Goal: Task Accomplishment & Management: Complete application form

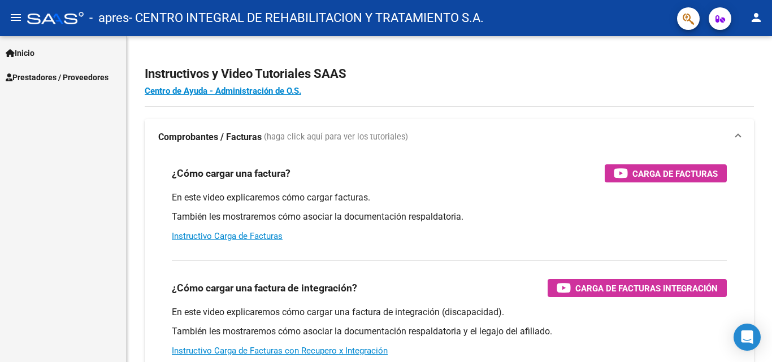
click at [61, 82] on span "Prestadores / Proveedores" at bounding box center [57, 77] width 103 height 12
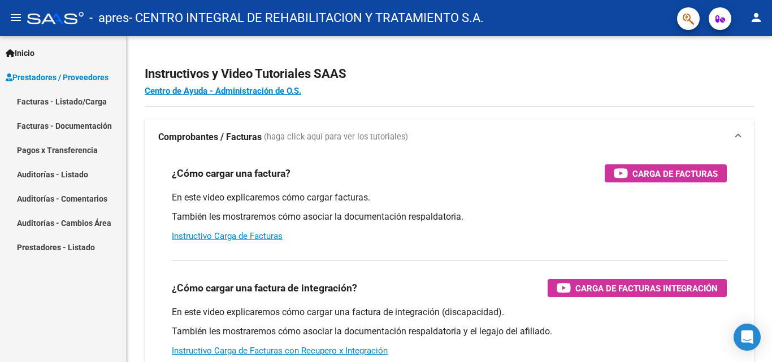
click at [77, 101] on link "Facturas - Listado/Carga" at bounding box center [63, 101] width 126 height 24
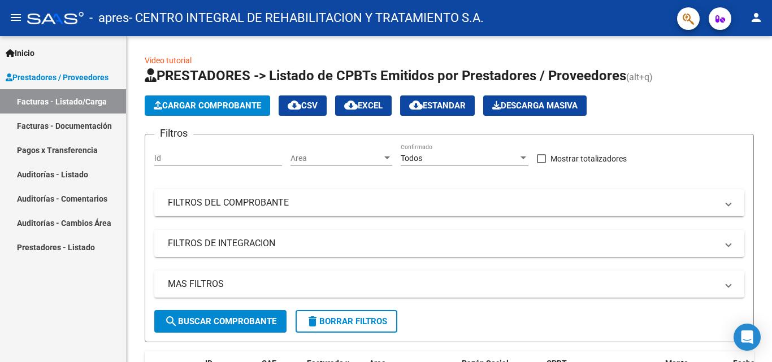
click at [81, 99] on link "Facturas - Listado/Carga" at bounding box center [63, 101] width 126 height 24
click at [66, 102] on link "Facturas - Listado/Carga" at bounding box center [63, 101] width 126 height 24
click at [215, 107] on span "Cargar Comprobante" at bounding box center [207, 106] width 107 height 10
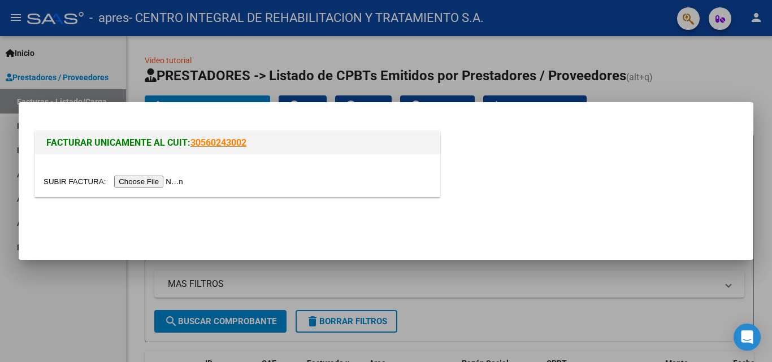
click at [135, 180] on input "file" at bounding box center [115, 182] width 143 height 12
click at [186, 181] on input "file" at bounding box center [115, 182] width 143 height 12
click at [172, 184] on input "file" at bounding box center [115, 182] width 143 height 12
click at [158, 178] on input "file" at bounding box center [115, 182] width 143 height 12
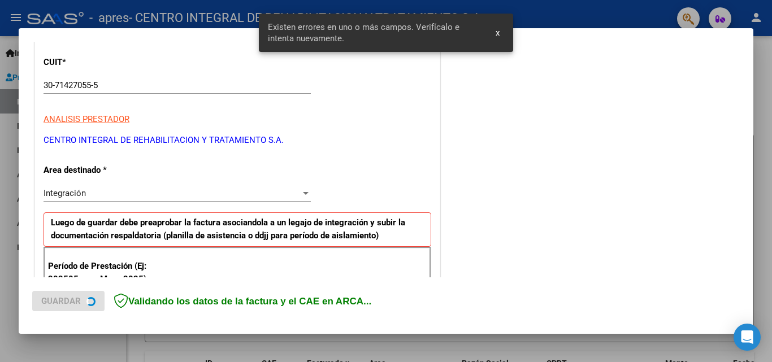
scroll to position [142, 0]
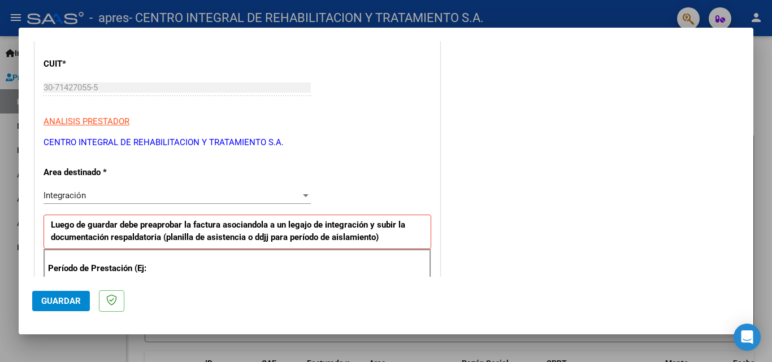
click at [301, 193] on div at bounding box center [306, 195] width 10 height 9
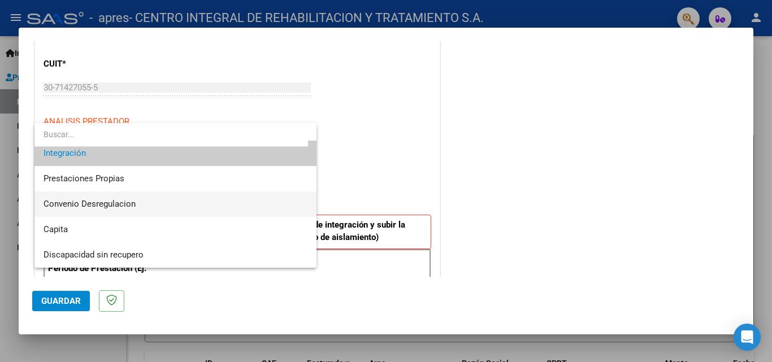
scroll to position [28, 0]
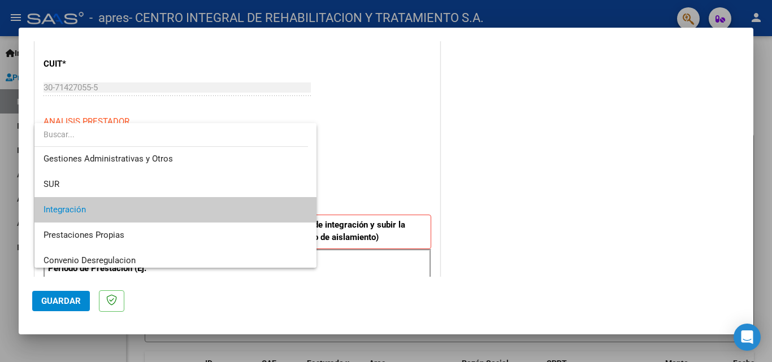
click at [146, 209] on span "Integración" at bounding box center [176, 209] width 264 height 25
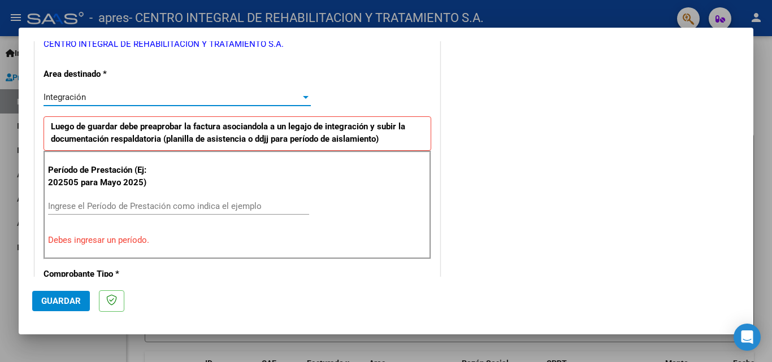
scroll to position [255, 0]
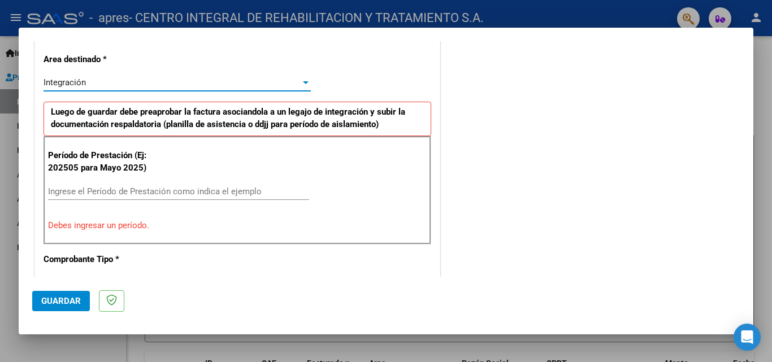
click at [115, 195] on input "Ingrese el Período de Prestación como indica el ejemplo" at bounding box center [178, 191] width 261 height 10
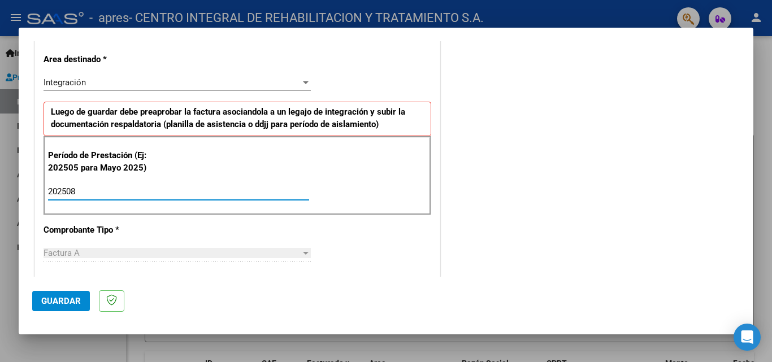
scroll to position [368, 0]
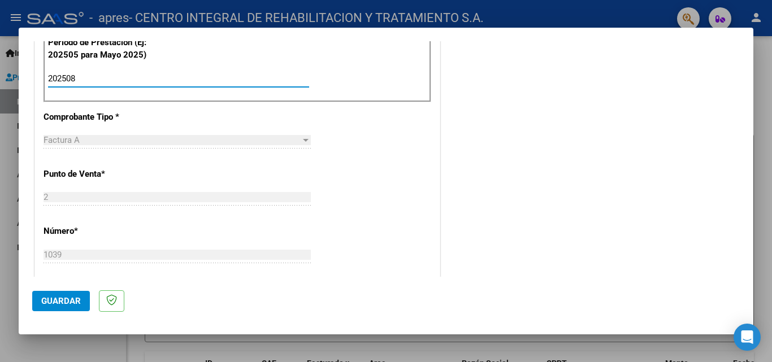
type input "202508"
click at [136, 144] on div "Factura A" at bounding box center [172, 140] width 257 height 10
click at [303, 140] on div at bounding box center [306, 140] width 6 height 3
click at [70, 137] on span "Factura A" at bounding box center [62, 140] width 36 height 10
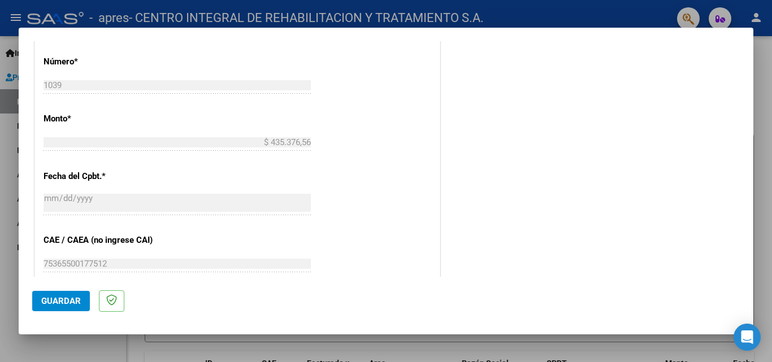
scroll to position [650, 0]
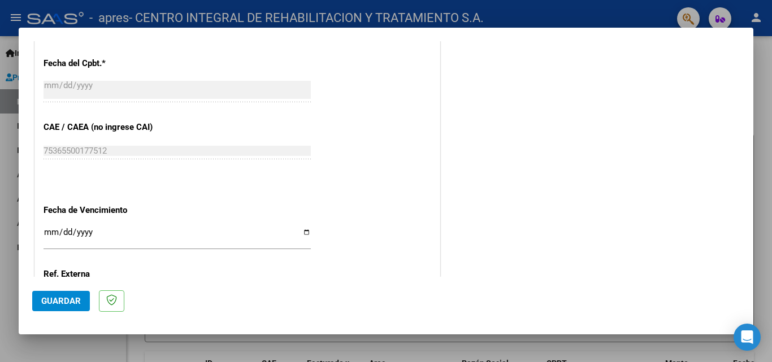
click at [90, 231] on input "Ingresar la fecha" at bounding box center [177, 237] width 267 height 18
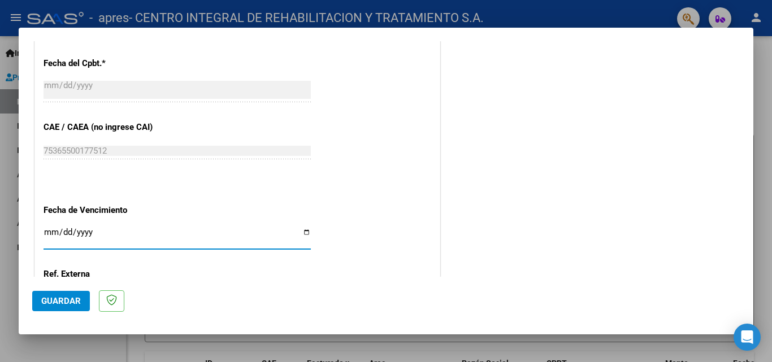
click at [304, 232] on input "Ingresar la fecha" at bounding box center [177, 237] width 267 height 18
type input "[DATE]"
click at [67, 302] on span "Guardar" at bounding box center [61, 301] width 40 height 10
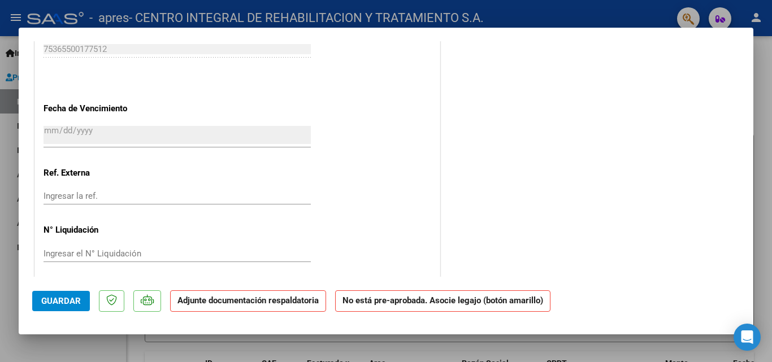
scroll to position [746, 0]
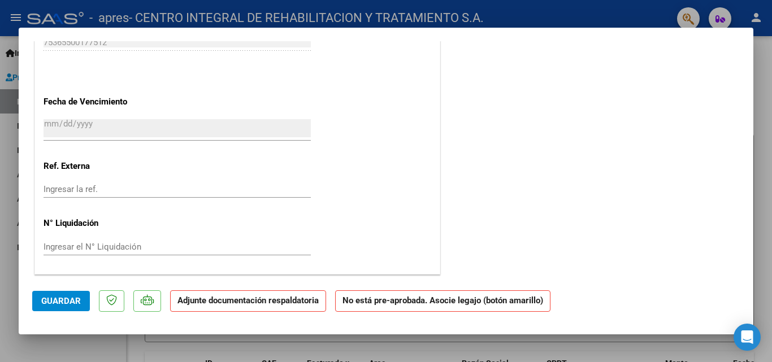
click at [102, 193] on input "Ingresar la ref." at bounding box center [177, 189] width 267 height 10
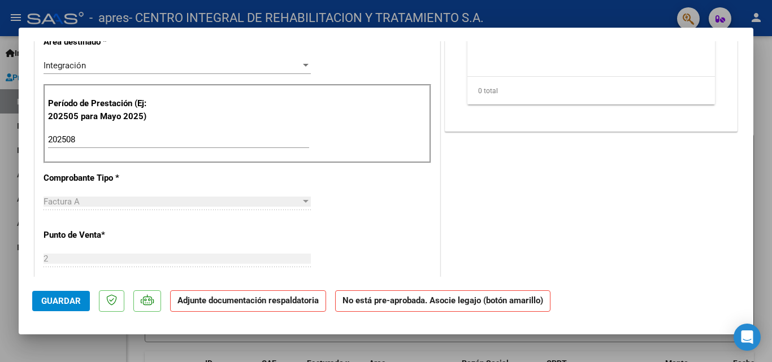
scroll to position [14, 0]
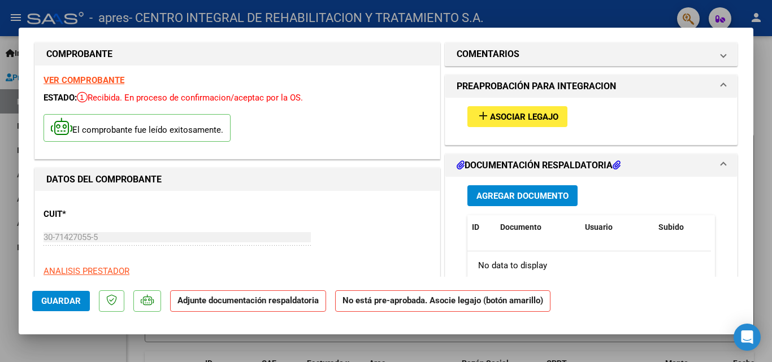
click at [490, 121] on span "Asociar Legajo" at bounding box center [524, 117] width 68 height 10
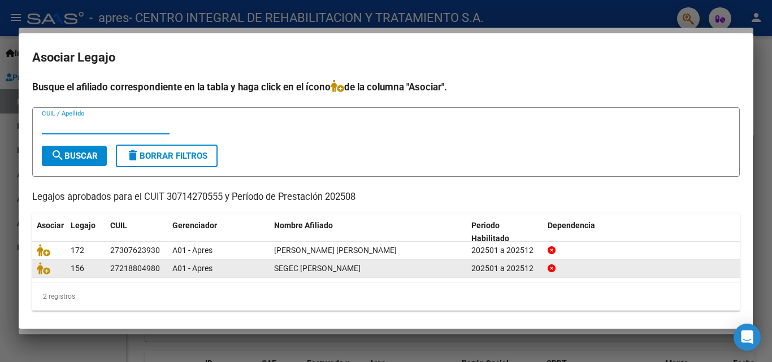
click at [273, 268] on datatable-body-cell "SEGEC [PERSON_NAME]" at bounding box center [368, 269] width 197 height 18
click at [75, 270] on span "156" at bounding box center [78, 268] width 14 height 9
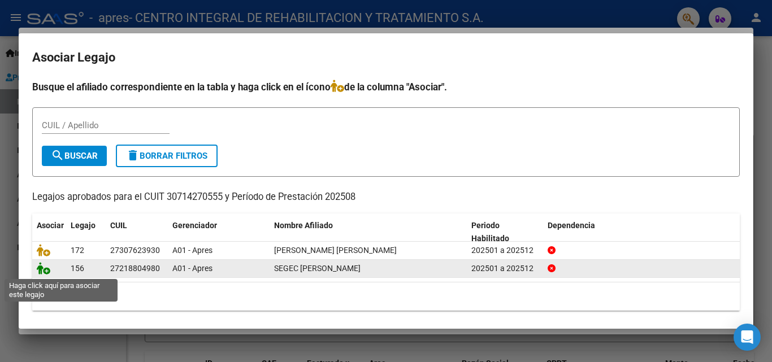
click at [44, 270] on icon at bounding box center [44, 268] width 14 height 12
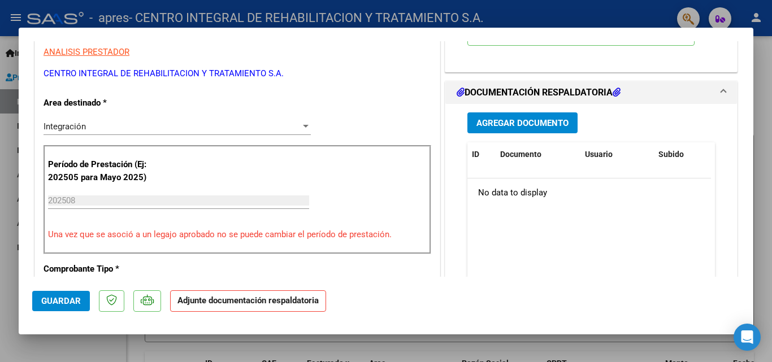
scroll to position [240, 0]
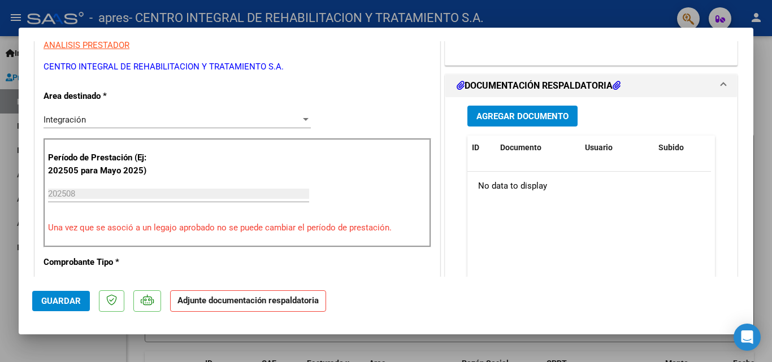
click at [522, 114] on span "Agregar Documento" at bounding box center [522, 116] width 92 height 10
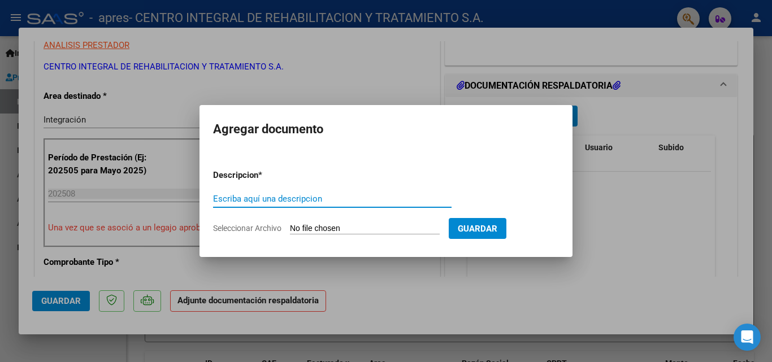
click at [285, 199] on input "Escriba aquí una descripcion" at bounding box center [332, 199] width 238 height 10
type input "SEGEC AGOSTO"
click at [394, 224] on input "Seleccionar Archivo" at bounding box center [365, 229] width 150 height 11
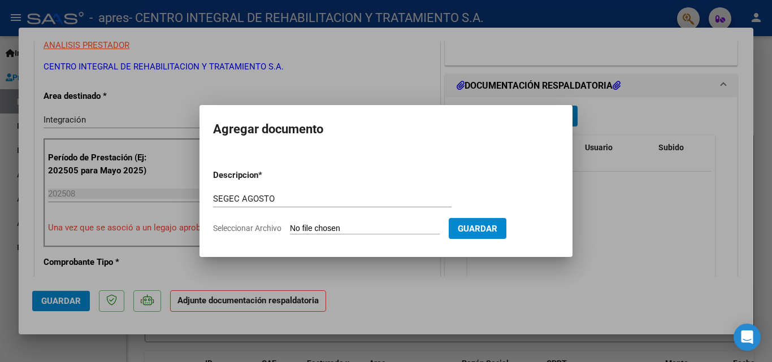
type input "C:\fakepath\SEGEC AGOSTO.pdf"
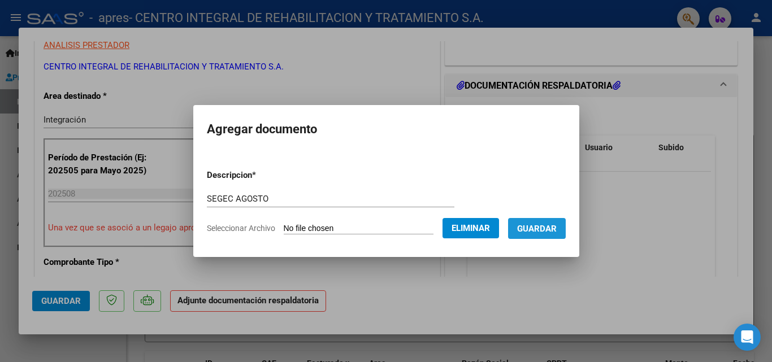
click at [557, 233] on span "Guardar" at bounding box center [537, 229] width 40 height 10
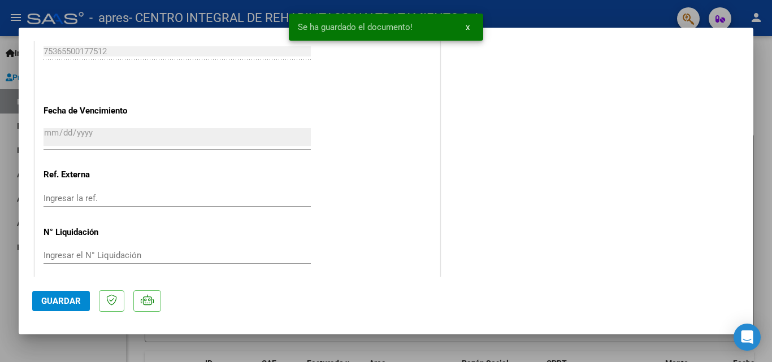
scroll to position [776, 0]
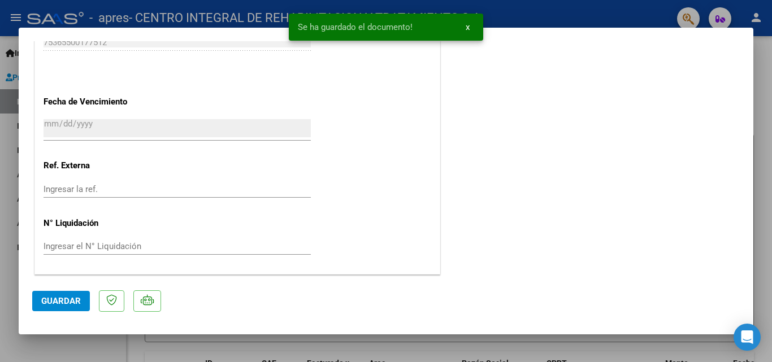
click at [57, 305] on span "Guardar" at bounding box center [61, 301] width 40 height 10
click at [470, 29] on button "x" at bounding box center [468, 27] width 22 height 20
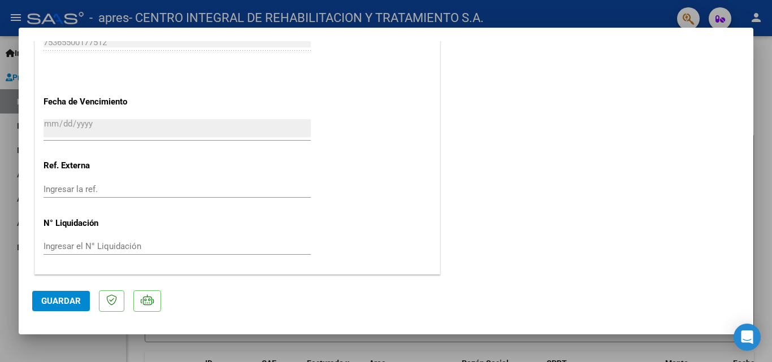
click at [770, 228] on div at bounding box center [386, 181] width 772 height 362
type input "$ 0,00"
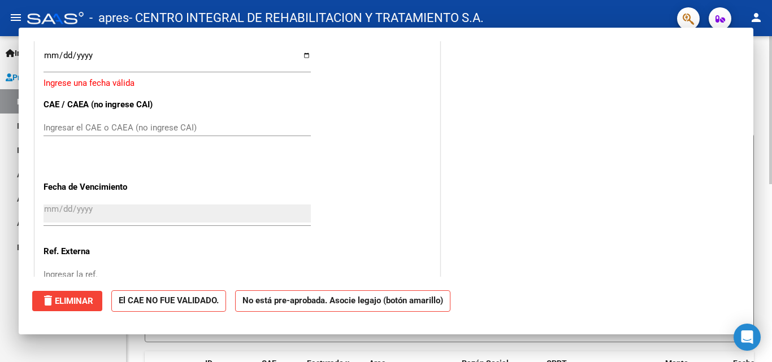
scroll to position [862, 0]
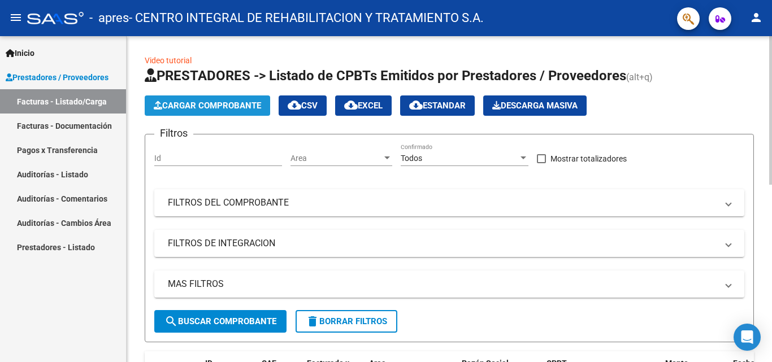
click at [176, 106] on span "Cargar Comprobante" at bounding box center [207, 106] width 107 height 10
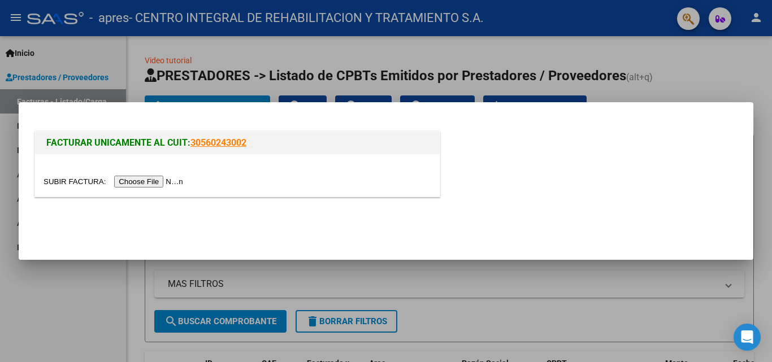
click at [169, 184] on input "file" at bounding box center [115, 182] width 143 height 12
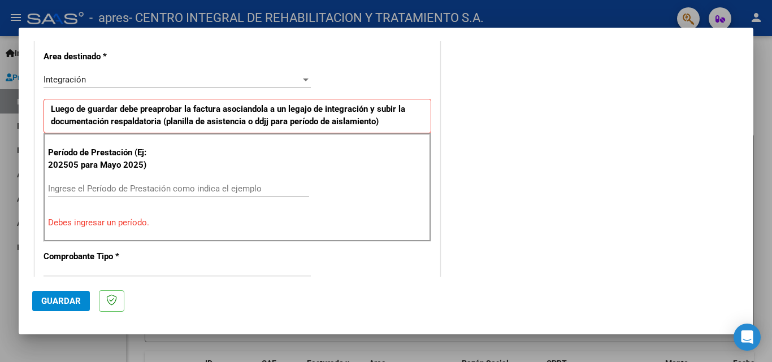
scroll to position [283, 0]
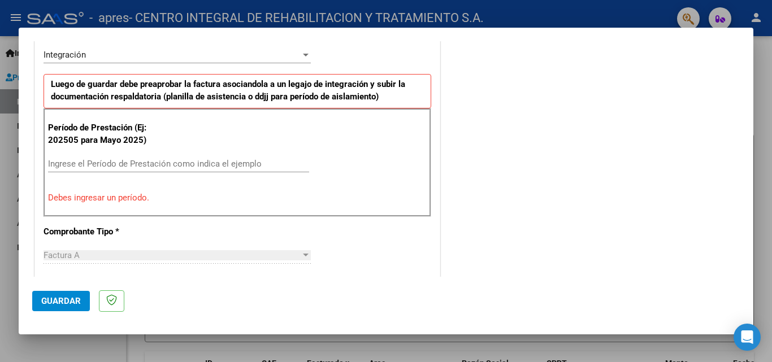
click at [114, 160] on input "Ingrese el Período de Prestación como indica el ejemplo" at bounding box center [178, 164] width 261 height 10
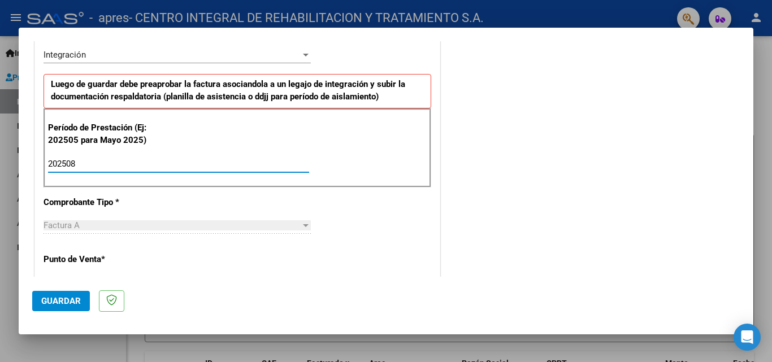
scroll to position [396, 0]
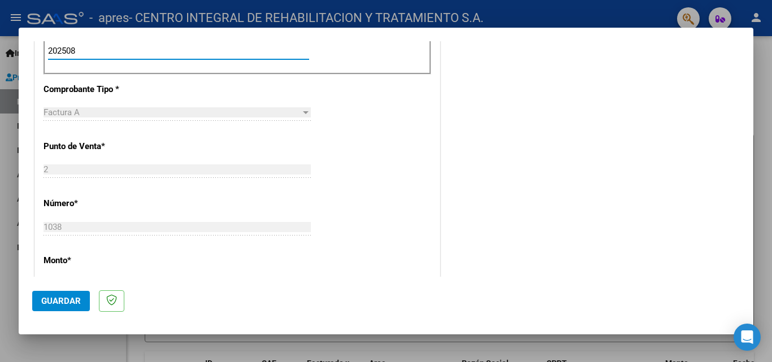
type input "202508"
click at [90, 176] on div "2 Ingresar el Nro." at bounding box center [177, 169] width 267 height 17
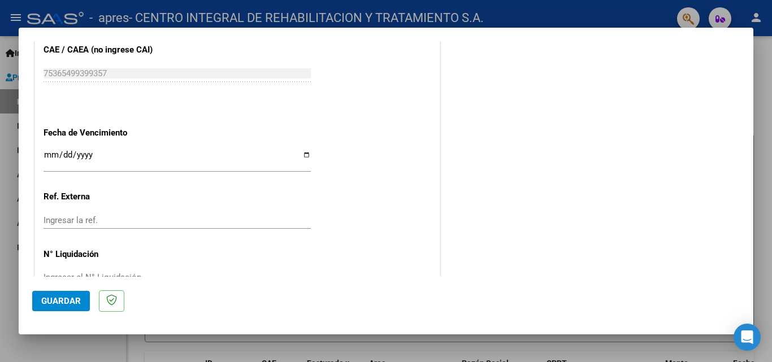
scroll to position [735, 0]
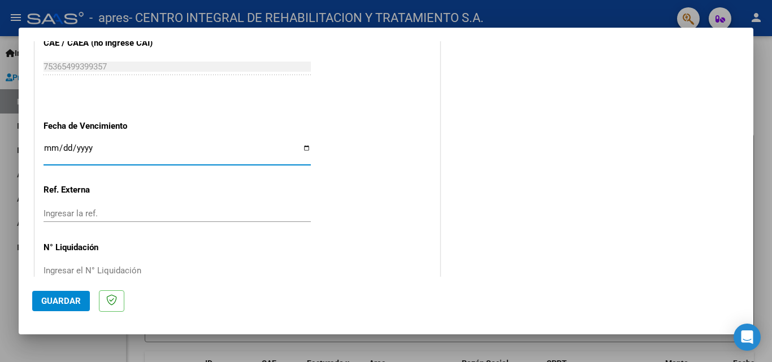
click at [303, 147] on input "Ingresar la fecha" at bounding box center [177, 153] width 267 height 18
type input "[DATE]"
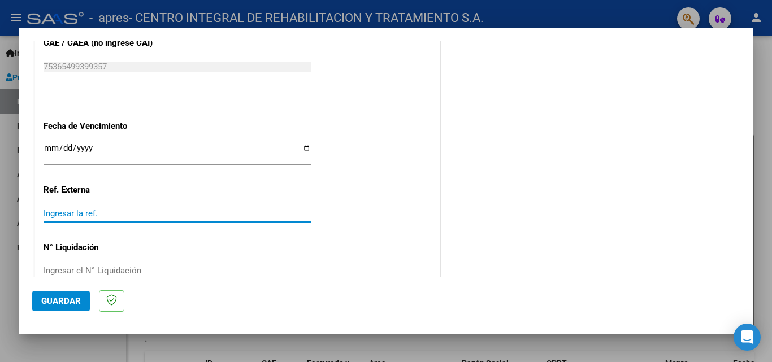
click at [112, 214] on input "Ingresar la ref." at bounding box center [177, 214] width 267 height 10
type input "202508"
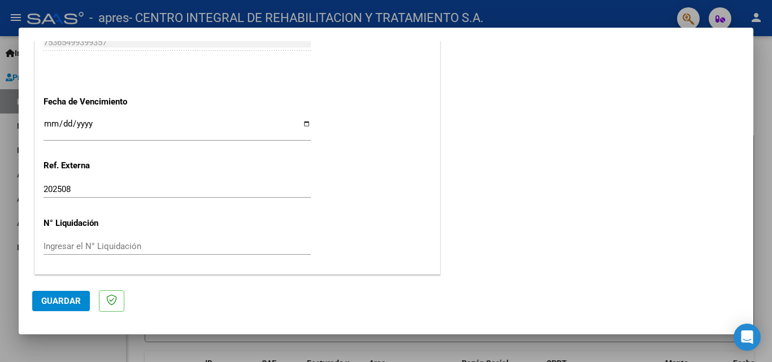
click at [102, 250] on input "Ingresar el N° Liquidación" at bounding box center [177, 246] width 267 height 10
type input "905131"
click at [55, 293] on button "Guardar" at bounding box center [61, 301] width 58 height 20
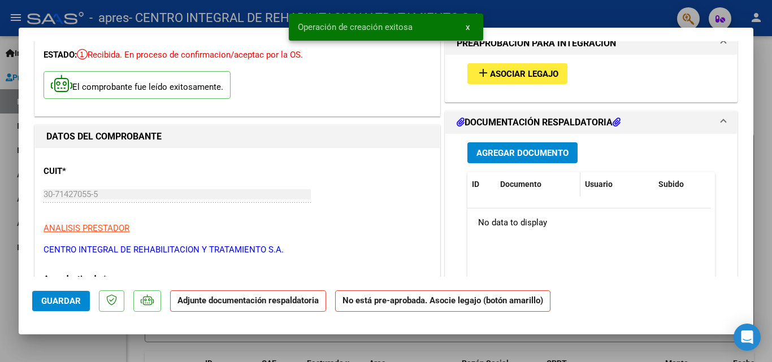
scroll to position [0, 0]
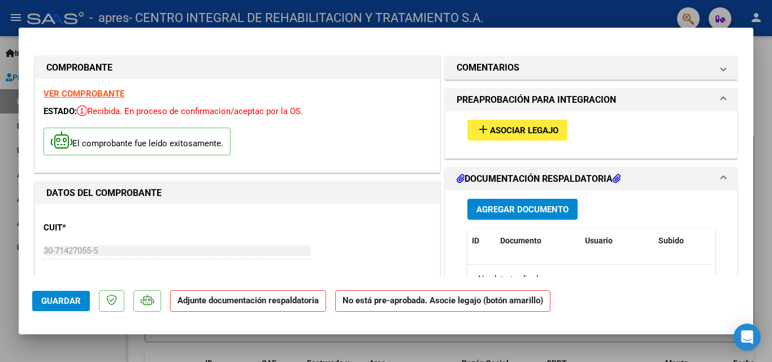
click at [531, 133] on span "Asociar Legajo" at bounding box center [524, 130] width 68 height 10
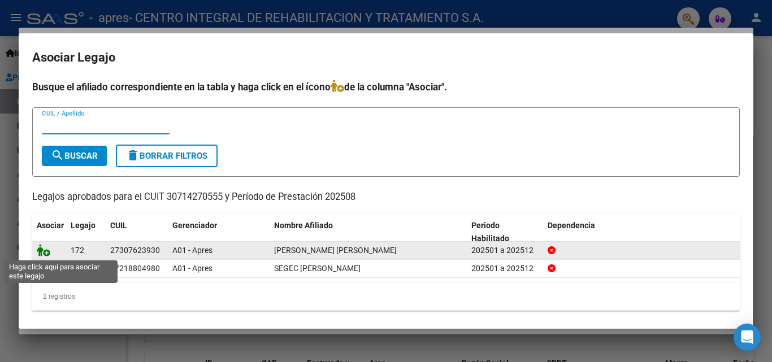
click at [45, 251] on icon at bounding box center [44, 250] width 14 height 12
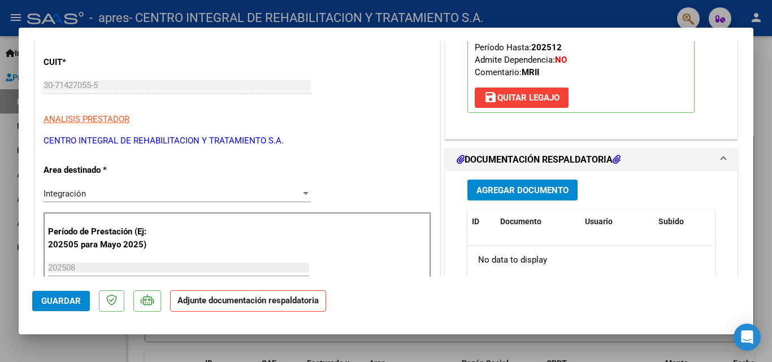
scroll to position [226, 0]
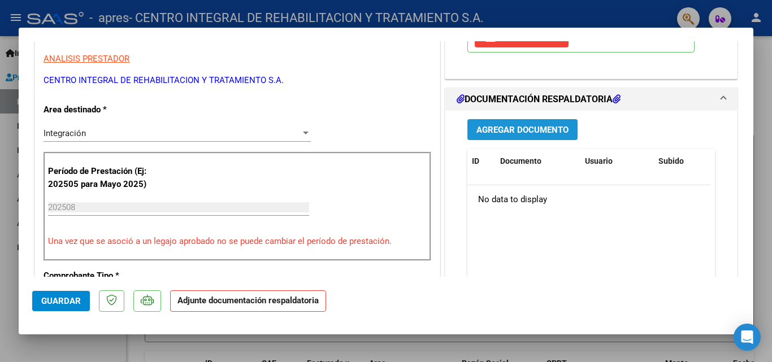
click at [516, 129] on span "Agregar Documento" at bounding box center [522, 130] width 92 height 10
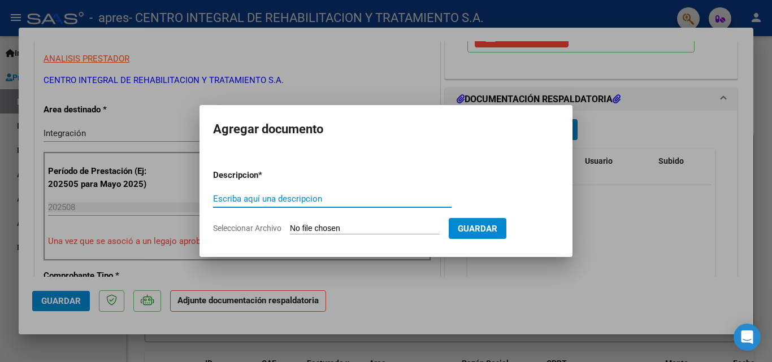
click at [228, 198] on input "Escriba aquí una descripcion" at bounding box center [332, 199] width 238 height 10
type input "[PERSON_NAME]"
click at [405, 231] on input "Seleccionar Archivo" at bounding box center [365, 229] width 150 height 11
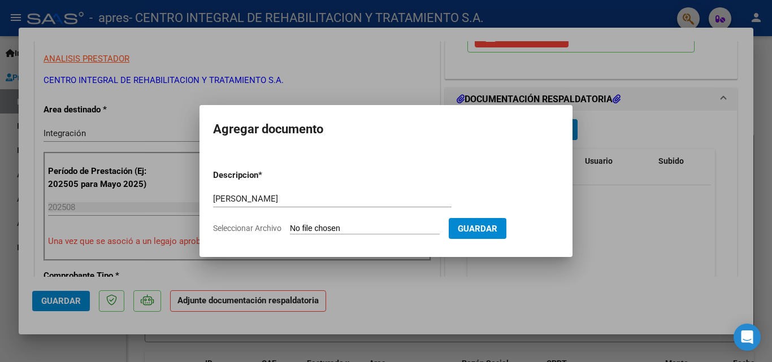
type input "C:\fakepath\[PERSON_NAME].pdf"
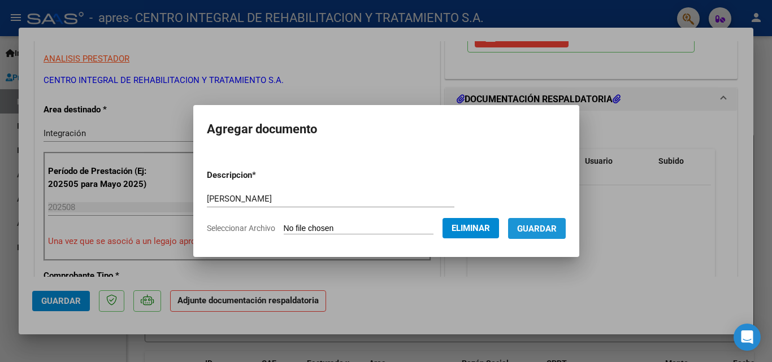
click at [553, 228] on span "Guardar" at bounding box center [537, 229] width 40 height 10
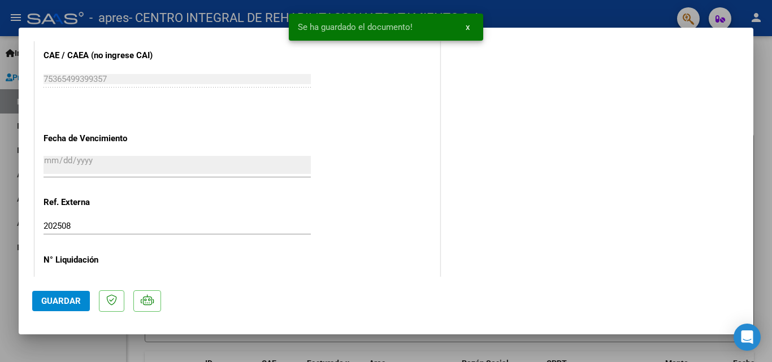
scroll to position [776, 0]
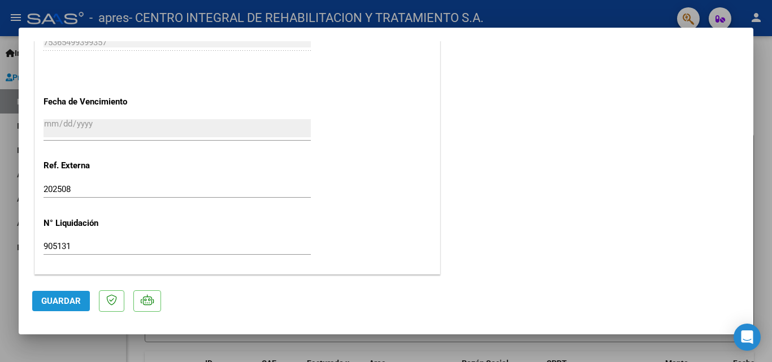
click at [62, 300] on span "Guardar" at bounding box center [61, 301] width 40 height 10
click at [51, 303] on span "Guardar" at bounding box center [61, 301] width 40 height 10
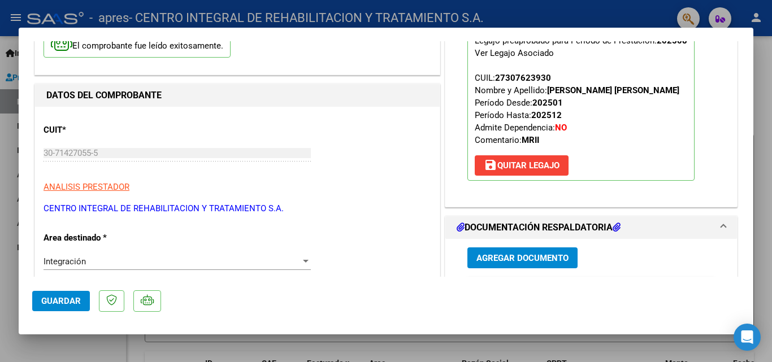
scroll to position [0, 0]
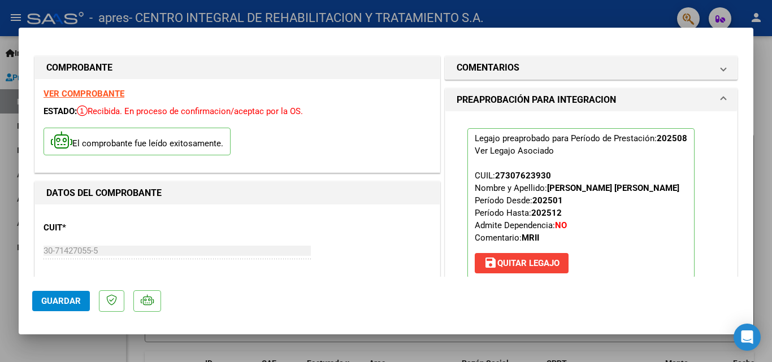
click at [766, 171] on div at bounding box center [386, 181] width 772 height 362
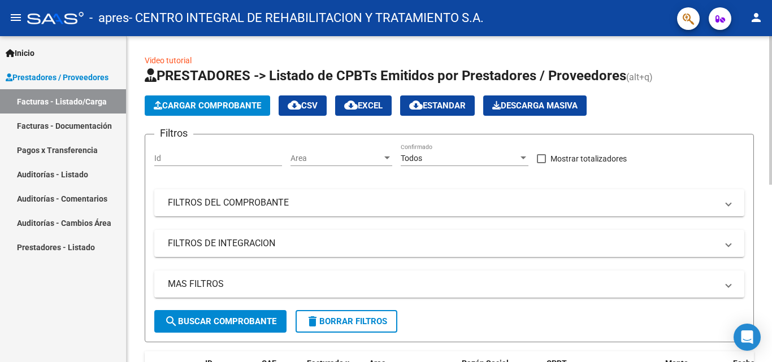
scroll to position [113, 0]
